Goal: Information Seeking & Learning: Check status

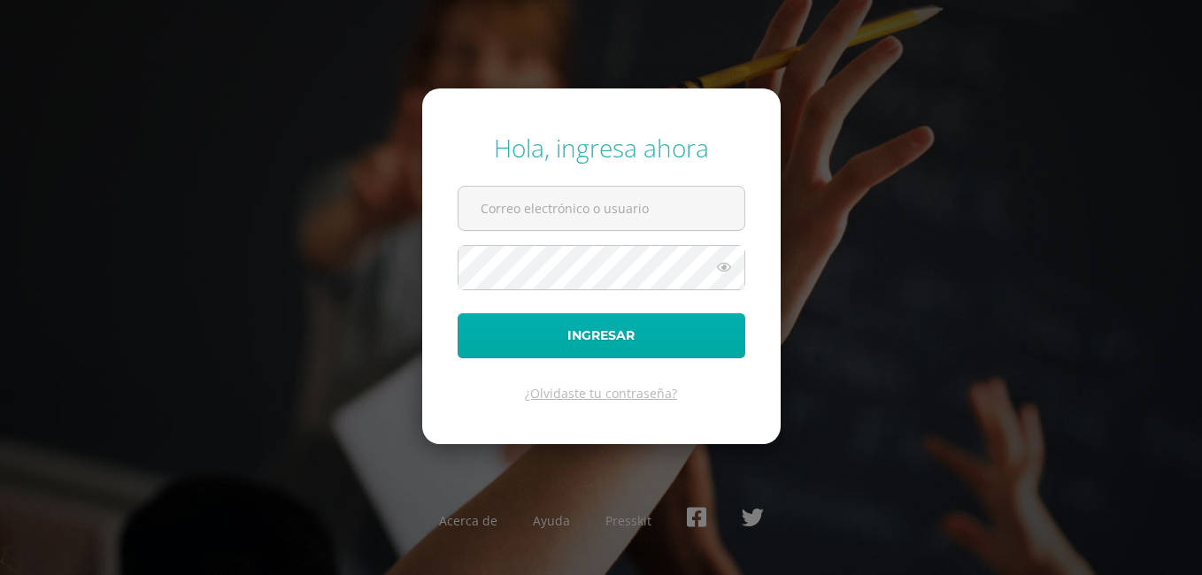
type input "jcordb24@gmail.com"
click at [584, 338] on button "Ingresar" at bounding box center [602, 335] width 288 height 45
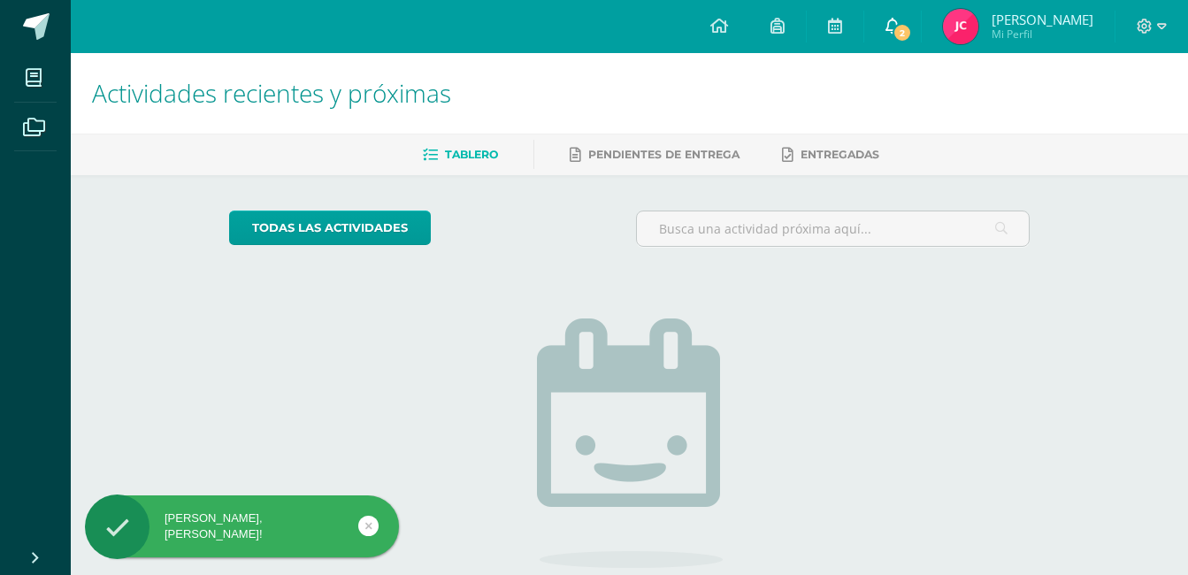
click at [900, 27] on icon at bounding box center [893, 26] width 14 height 16
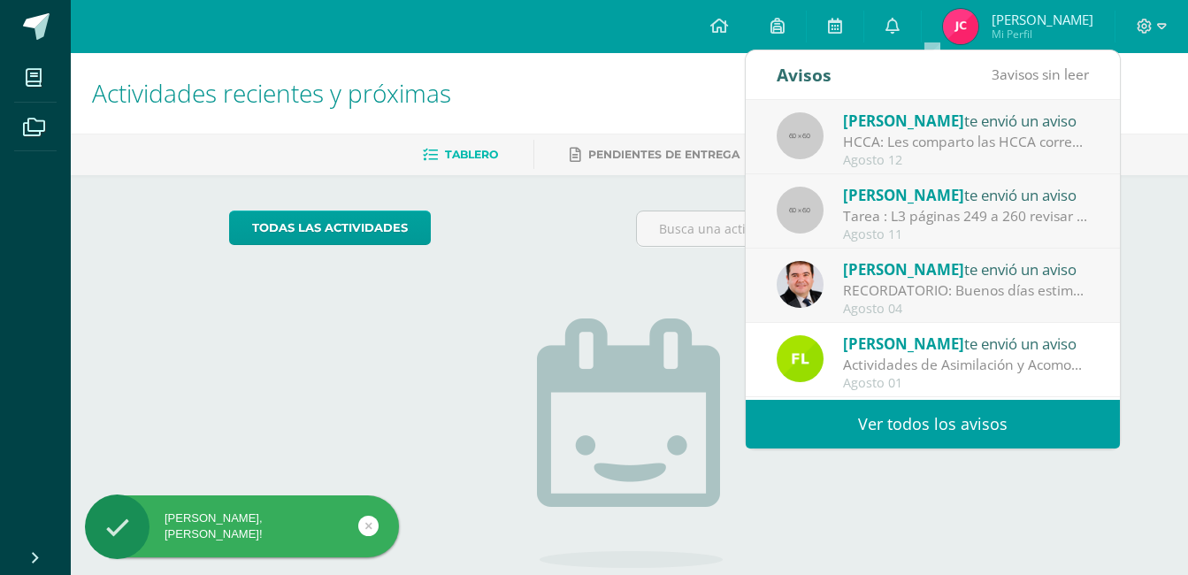
click at [880, 421] on link "Ver todos los avisos" at bounding box center [933, 424] width 374 height 49
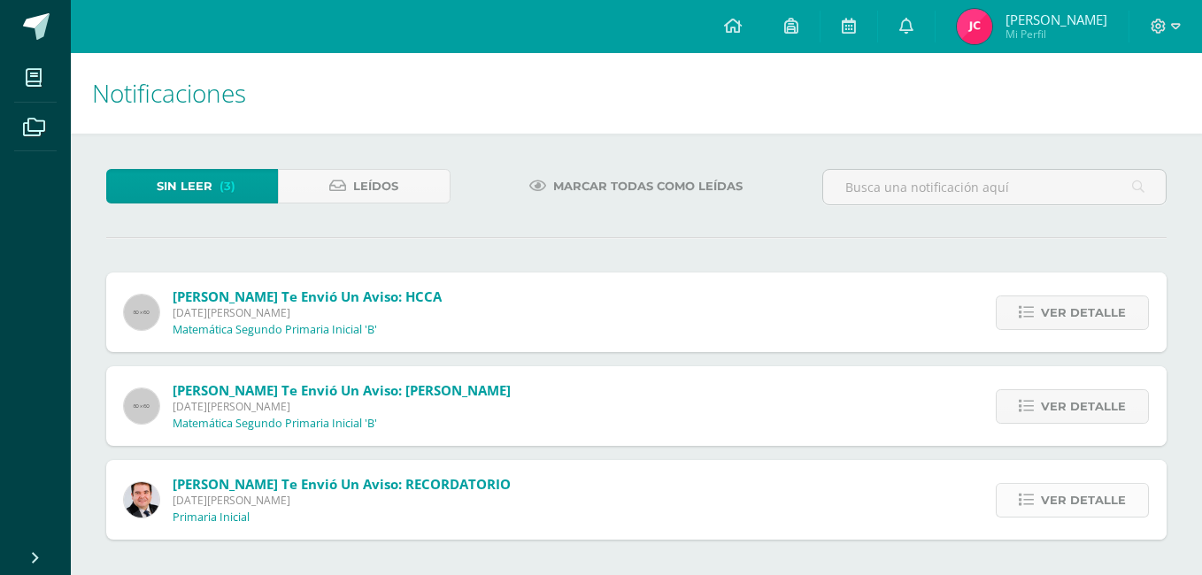
click at [1062, 489] on span "Ver detalle" at bounding box center [1083, 500] width 85 height 33
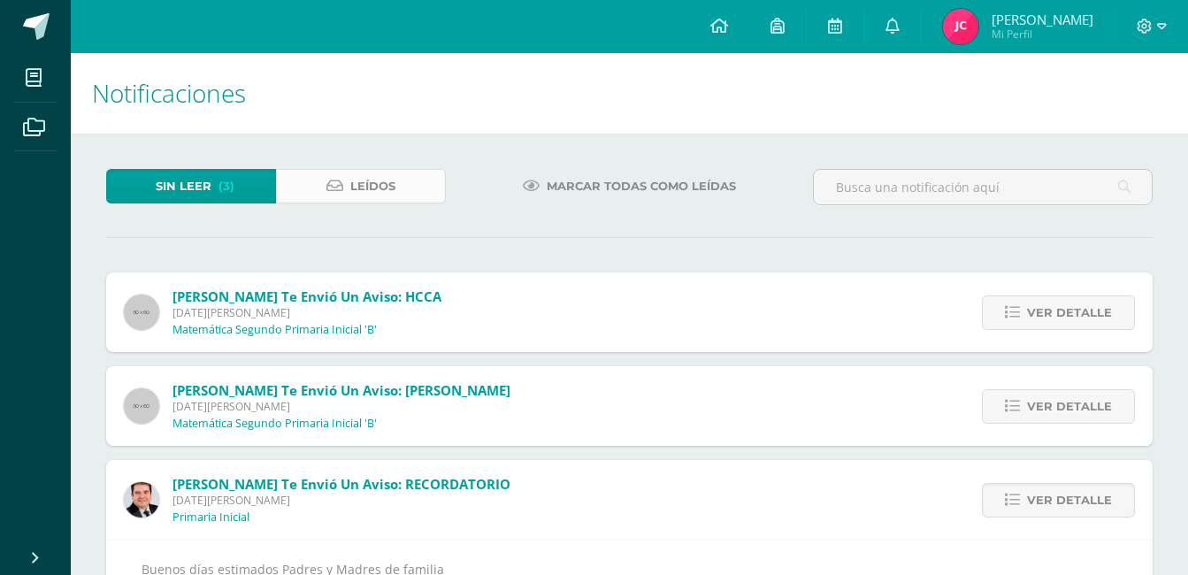
click at [396, 181] on link "Leídos" at bounding box center [361, 186] width 170 height 35
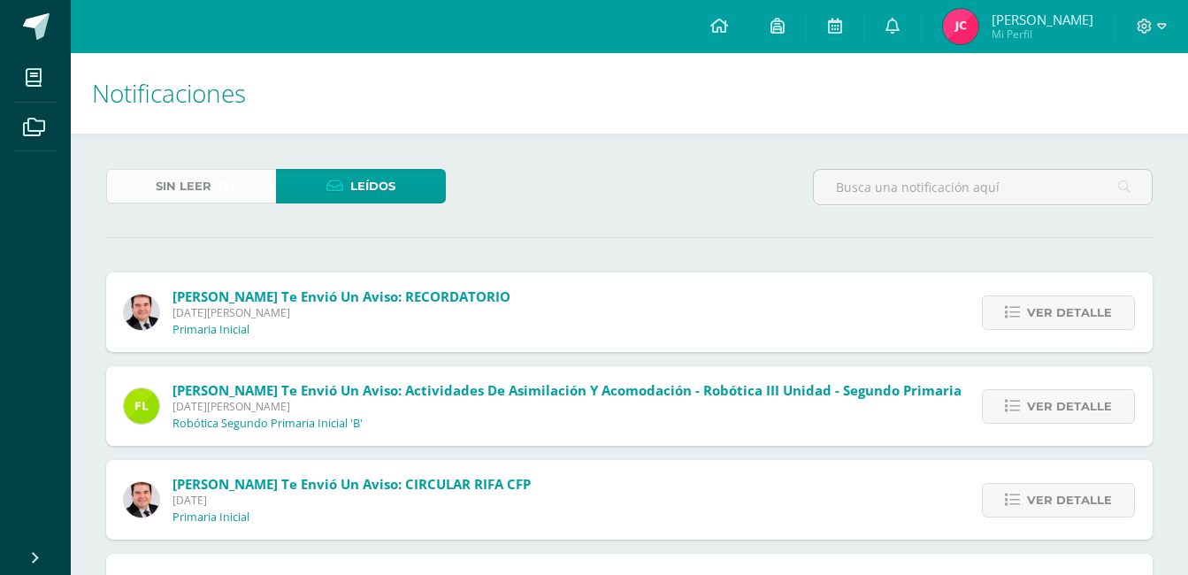
click at [183, 178] on span "Sin leer" at bounding box center [184, 186] width 56 height 33
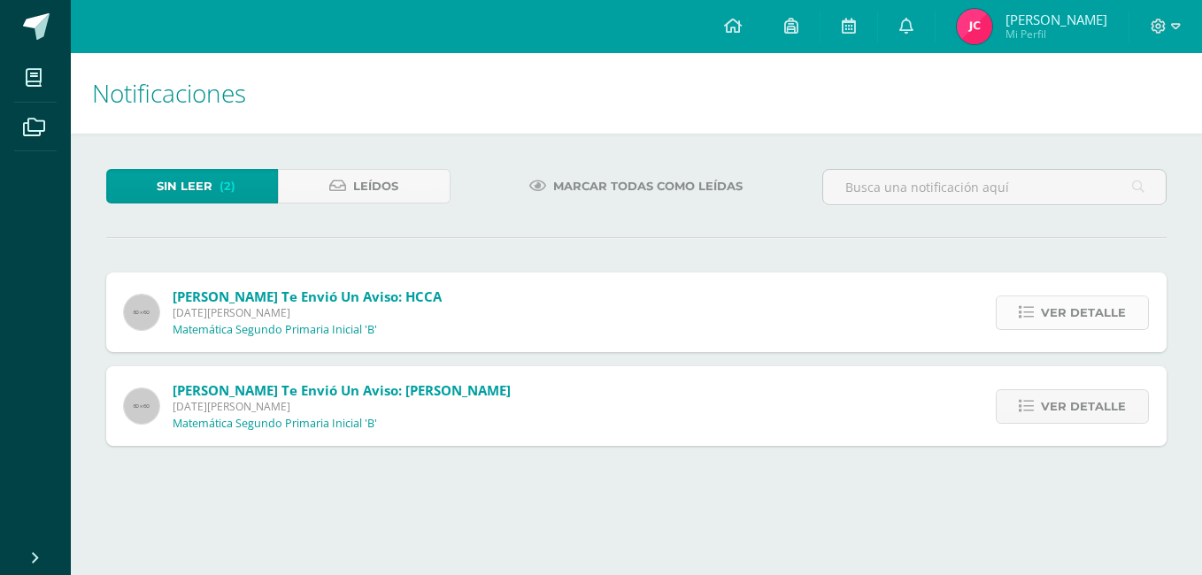
click at [1091, 307] on span "Ver detalle" at bounding box center [1083, 312] width 85 height 33
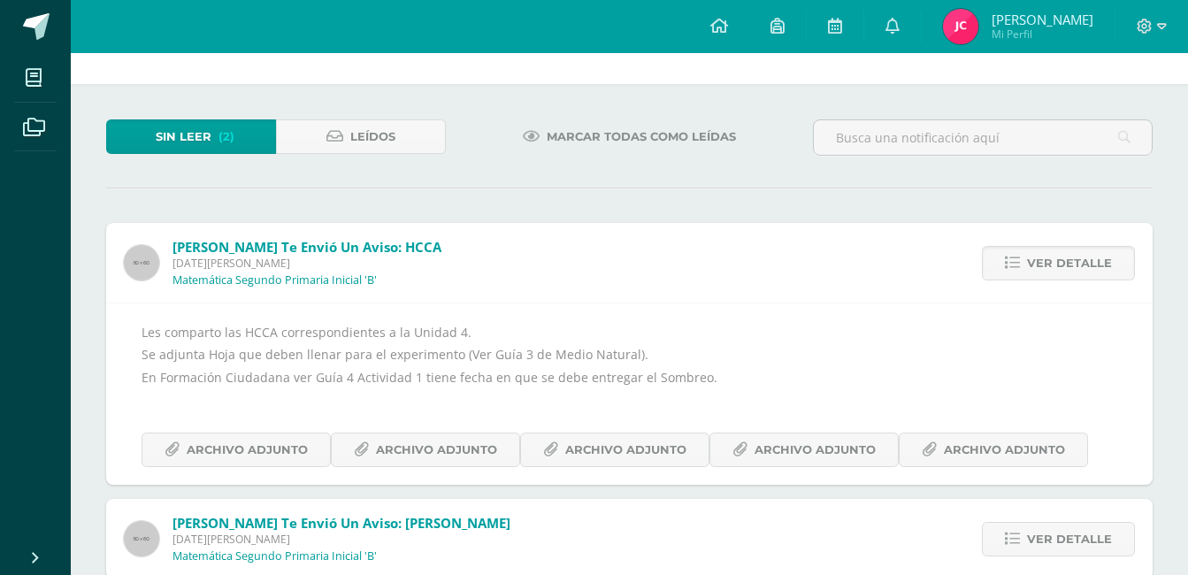
scroll to position [88, 0]
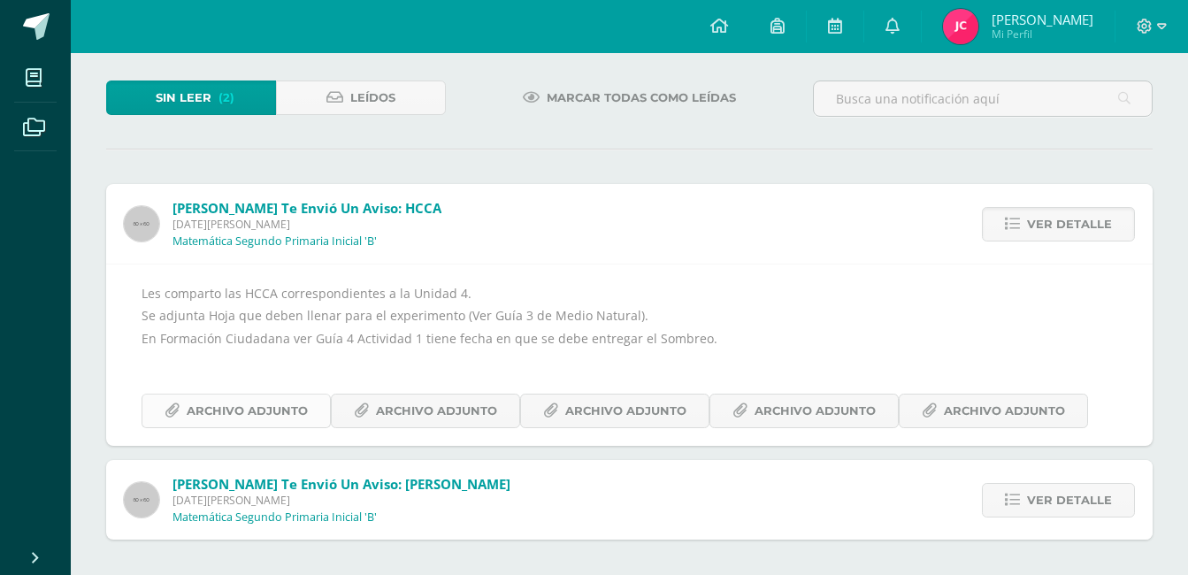
click at [261, 408] on span "Archivo Adjunto" at bounding box center [247, 411] width 121 height 33
click at [394, 415] on span "Archivo Adjunto" at bounding box center [436, 411] width 121 height 33
click at [625, 408] on span "Archivo Adjunto" at bounding box center [625, 411] width 121 height 33
click at [801, 401] on span "Archivo Adjunto" at bounding box center [815, 411] width 121 height 33
click at [984, 412] on span "Archivo Adjunto" at bounding box center [1004, 411] width 121 height 33
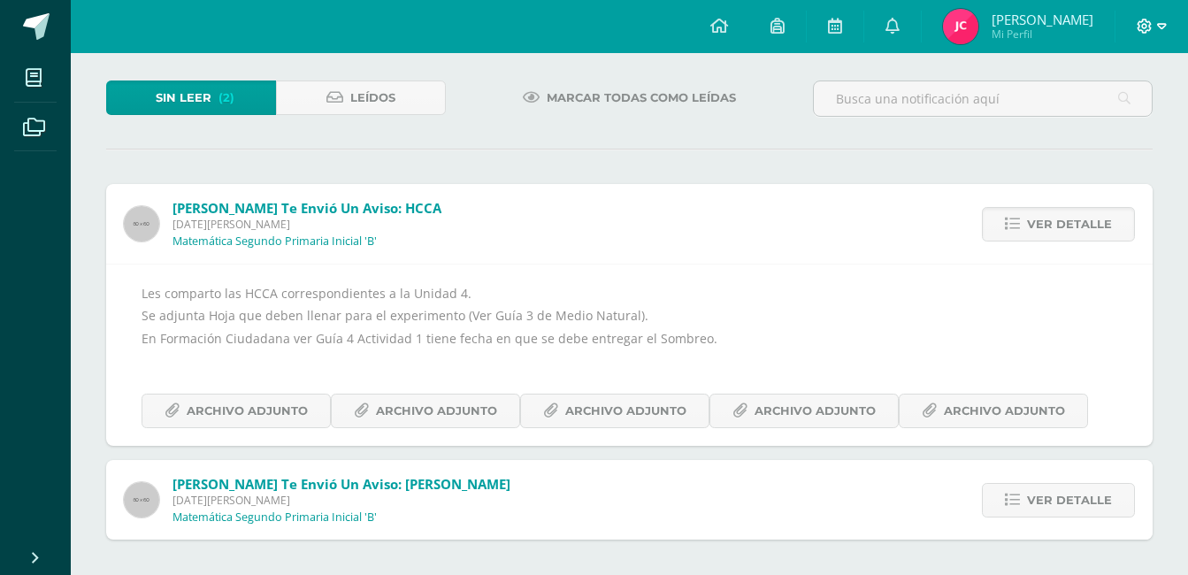
click at [1158, 23] on icon at bounding box center [1163, 27] width 10 height 16
click at [1104, 122] on span "Cerrar sesión" at bounding box center [1106, 120] width 80 height 17
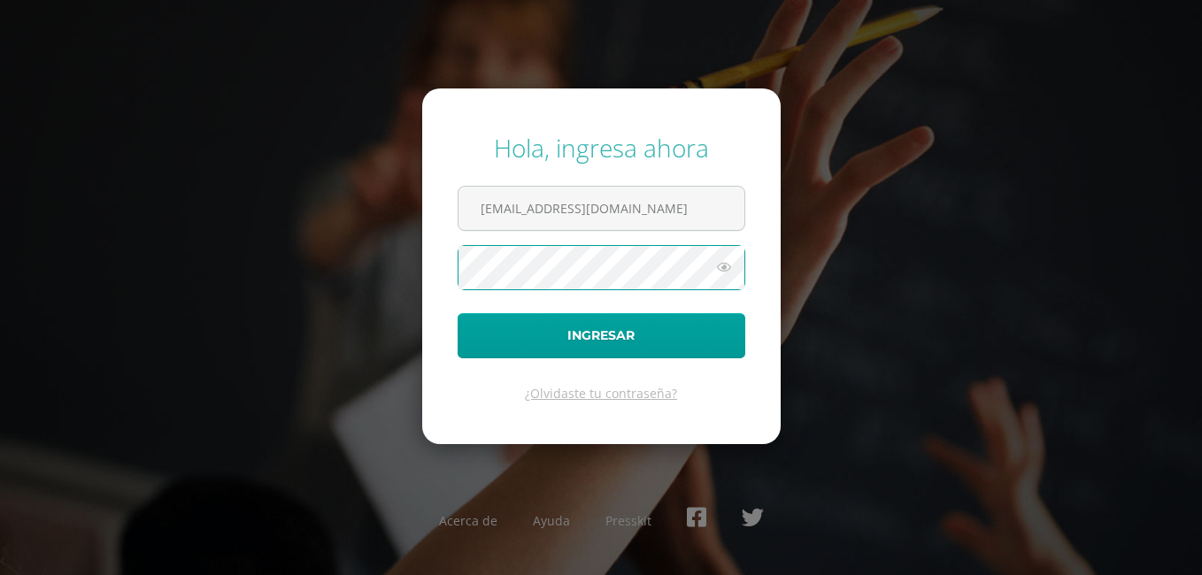
type input "[EMAIL_ADDRESS][DOMAIN_NAME]"
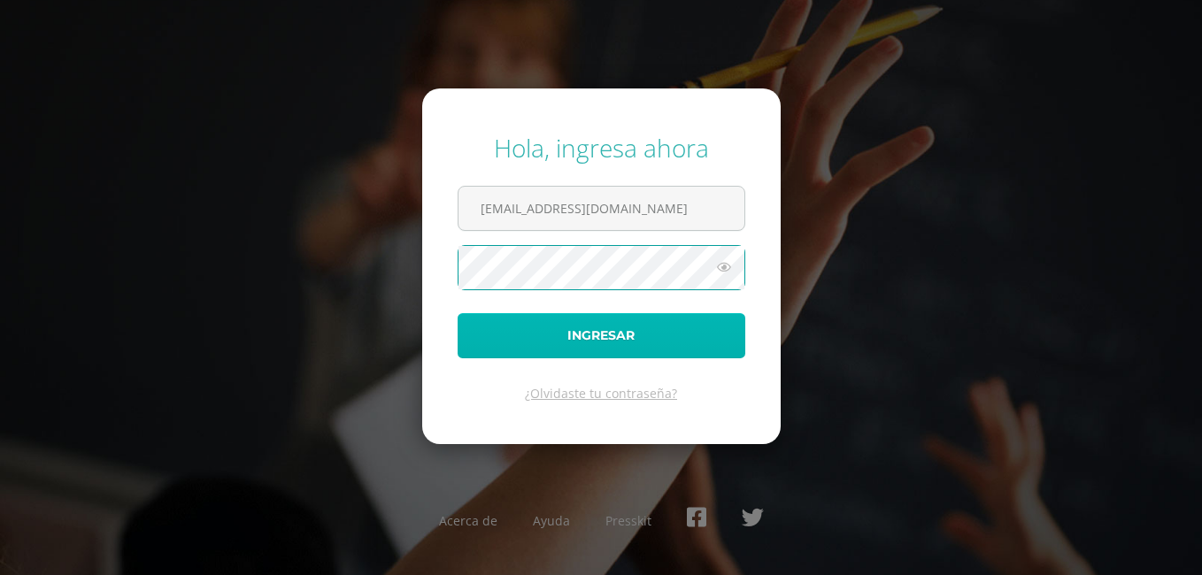
click at [640, 328] on button "Ingresar" at bounding box center [602, 335] width 288 height 45
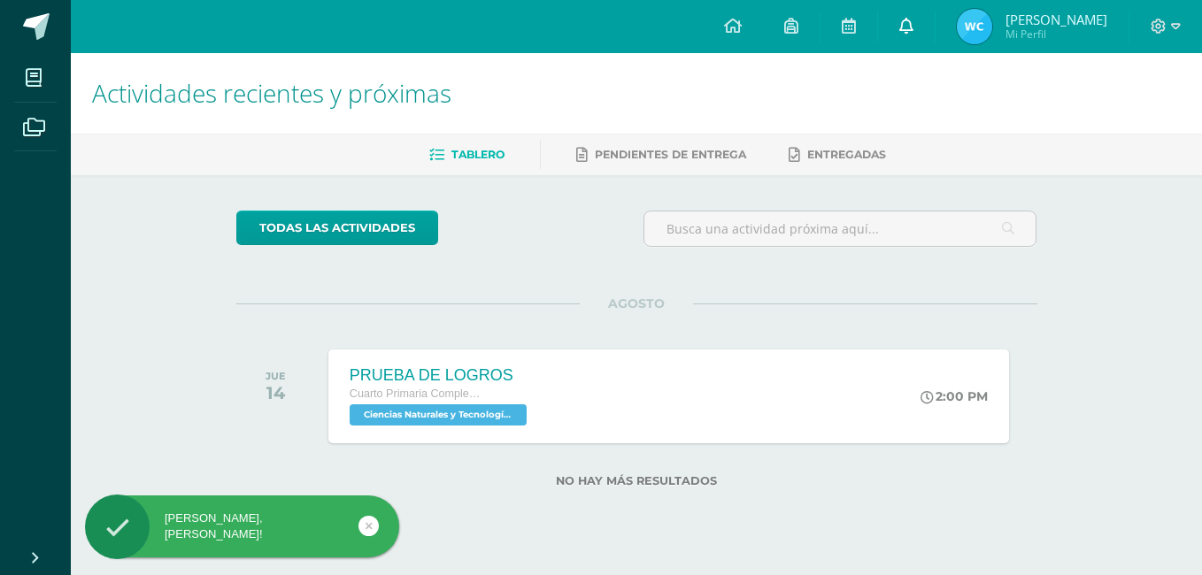
click at [913, 26] on icon at bounding box center [906, 26] width 14 height 16
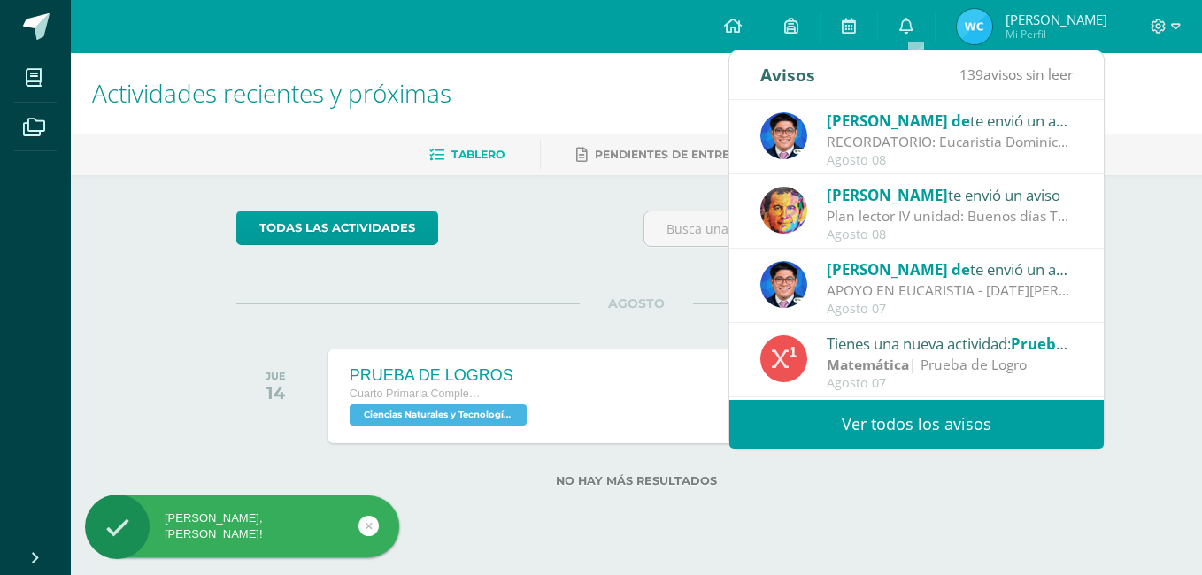
click at [838, 421] on link "Ver todos los avisos" at bounding box center [916, 424] width 374 height 49
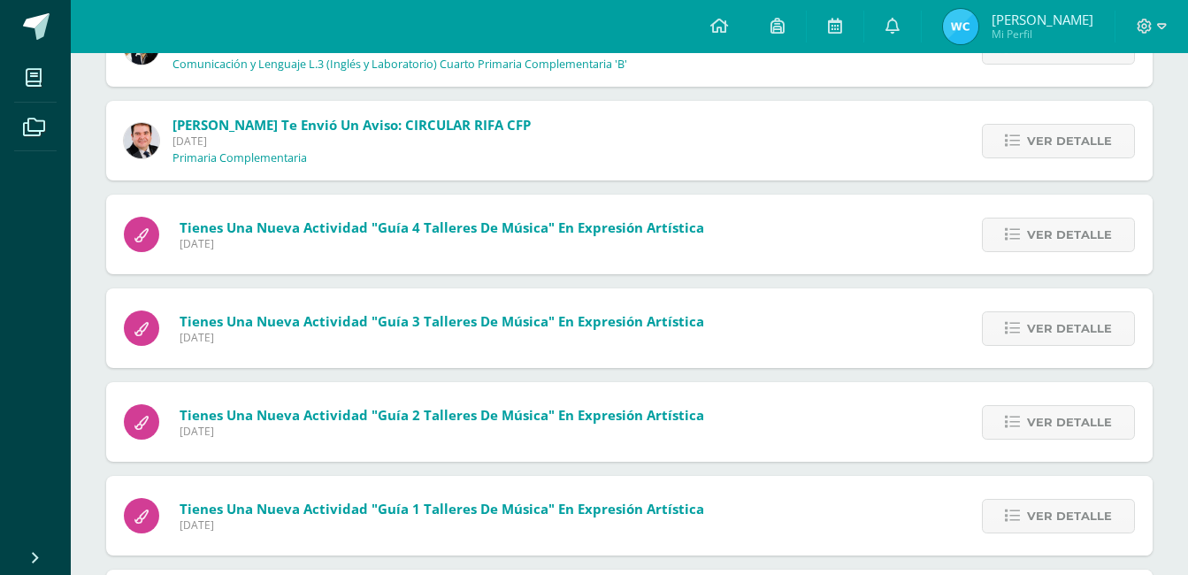
scroll to position [354, 0]
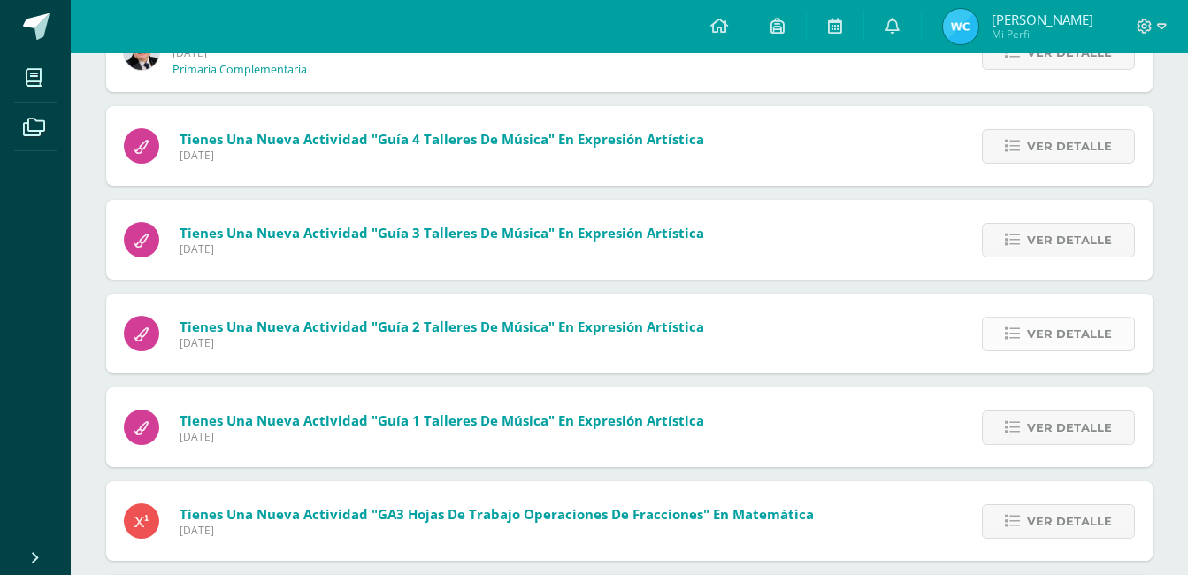
click at [1065, 335] on span "Ver detalle" at bounding box center [1069, 334] width 85 height 33
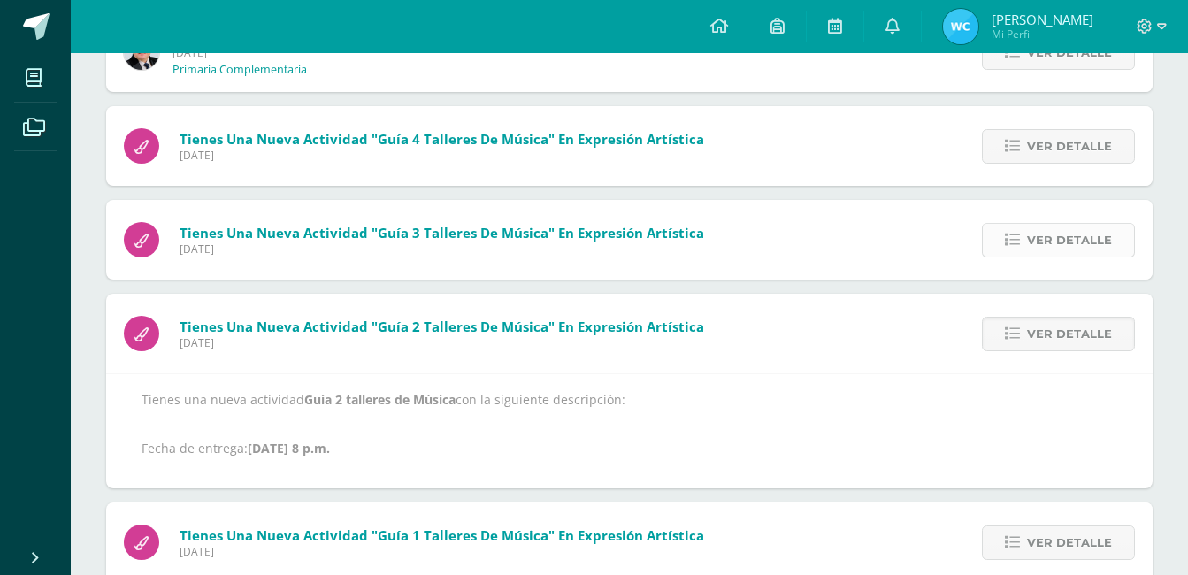
click at [1063, 236] on span "Ver detalle" at bounding box center [1069, 240] width 85 height 33
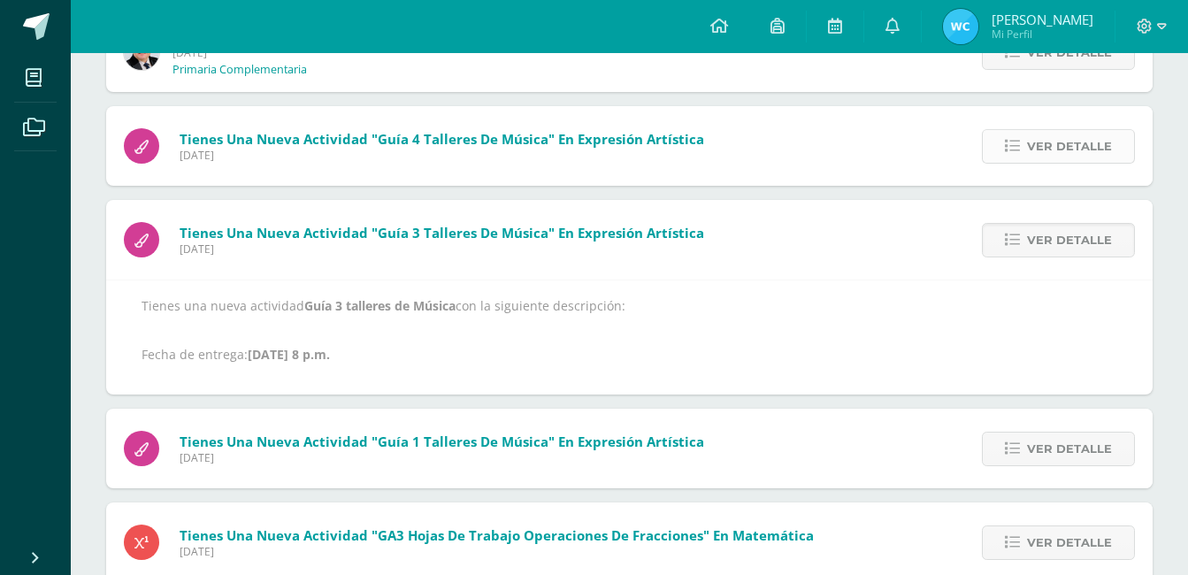
click at [1056, 143] on span "Ver detalle" at bounding box center [1069, 146] width 85 height 33
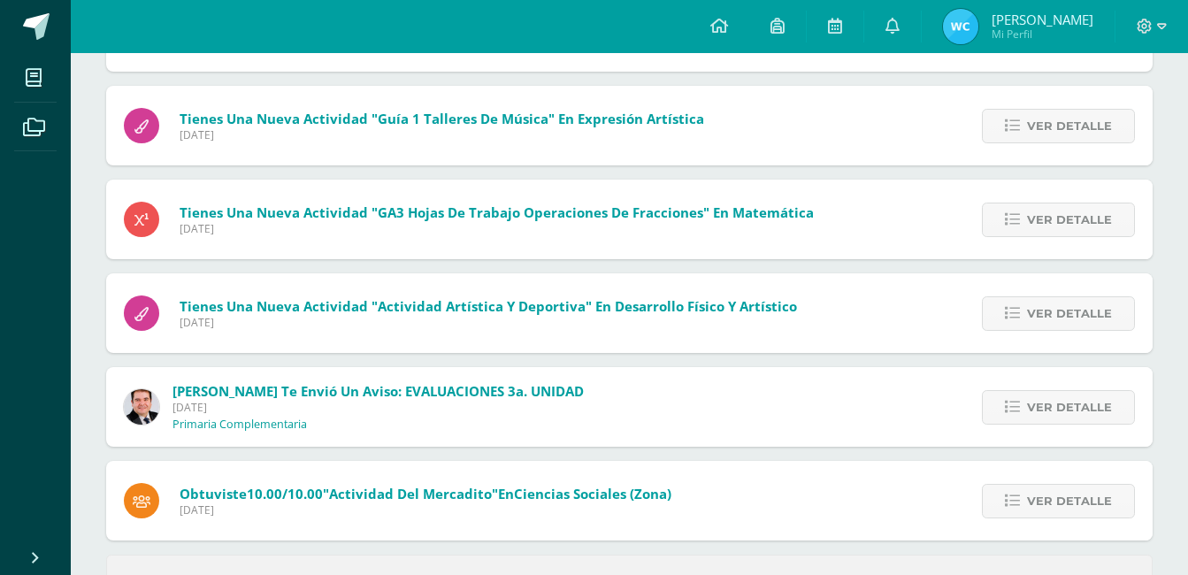
scroll to position [619, 0]
